Goal: Information Seeking & Learning: Learn about a topic

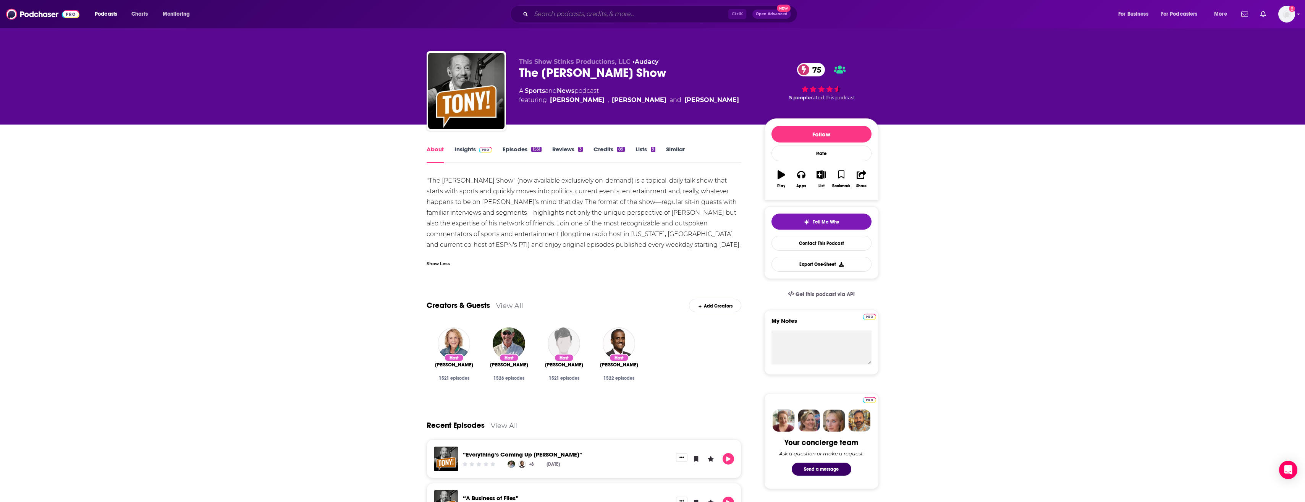
click at [562, 17] on input "Search podcasts, credits, & more..." at bounding box center [629, 14] width 197 height 12
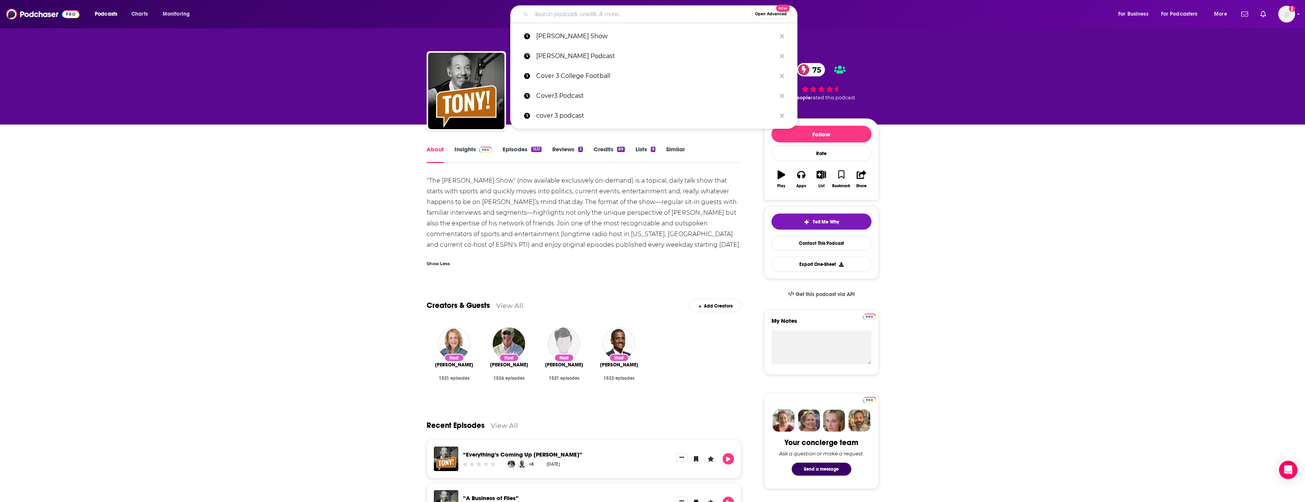
paste input "[PERSON_NAME] and [PERSON_NAME]: Unfiltered"
type input "[PERSON_NAME] and [PERSON_NAME]: Unfiltered"
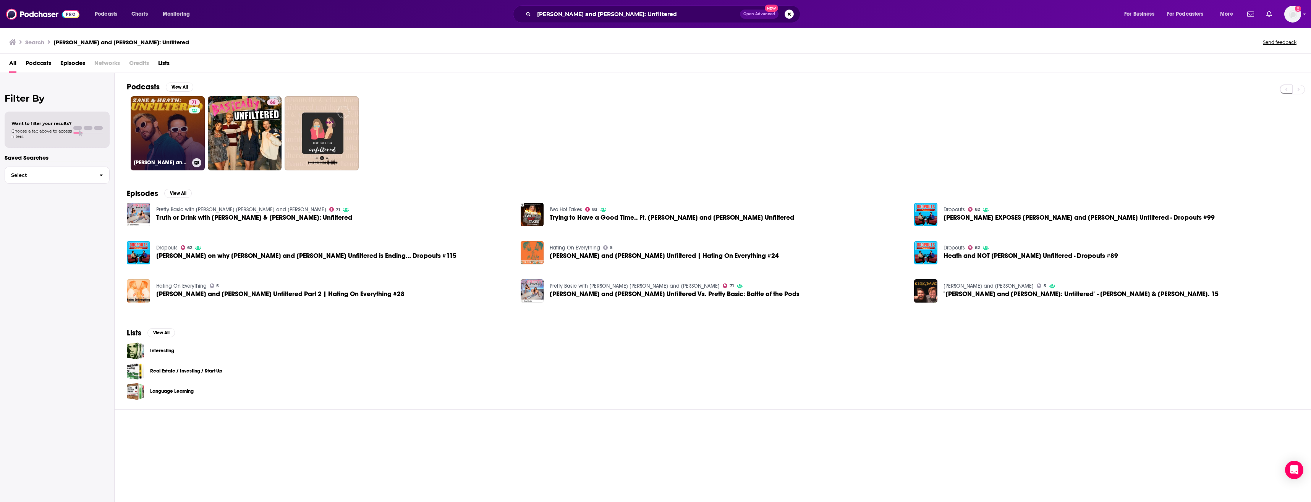
click at [194, 147] on div "71" at bounding box center [195, 128] width 13 height 59
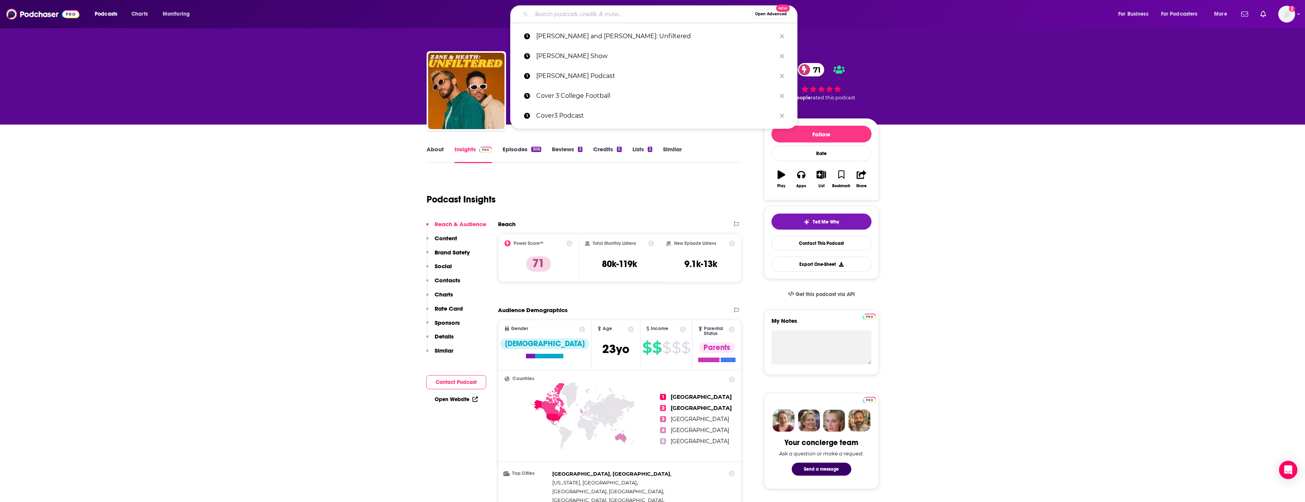
click at [594, 17] on input "Search podcasts, credits, & more..." at bounding box center [641, 14] width 220 height 12
paste input "Basically Unfiltered with Remi, [PERSON_NAME], [PERSON_NAME] and [PERSON_NAME]"
type input "Basically Unfiltered with Remi, [PERSON_NAME], [PERSON_NAME] and [PERSON_NAME]"
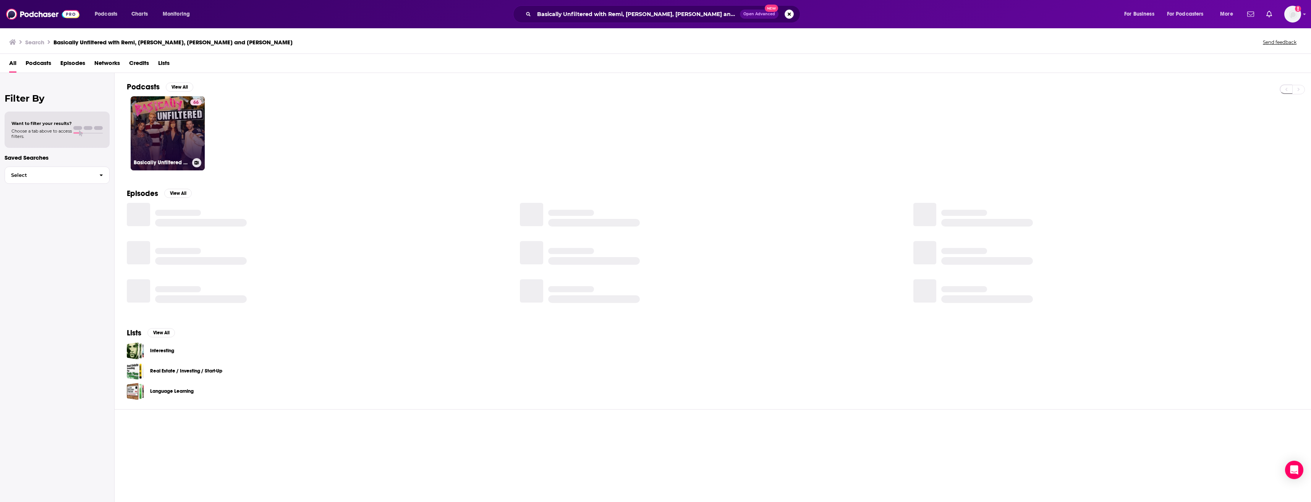
click at [170, 141] on link "66 Basically Unfiltered with [PERSON_NAME], [PERSON_NAME], [PERSON_NAME] and [P…" at bounding box center [168, 133] width 74 height 74
